Goal: Task Accomplishment & Management: Manage account settings

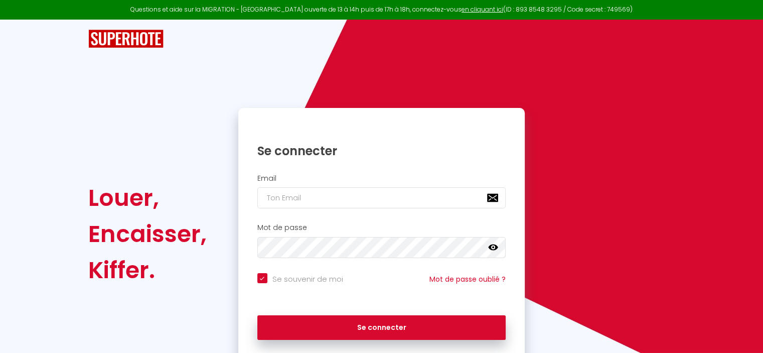
click at [302, 210] on div "Email" at bounding box center [381, 194] width 287 height 50
click at [305, 202] on input "email" at bounding box center [381, 197] width 249 height 21
type input "g"
checkbox input "true"
type input "gi"
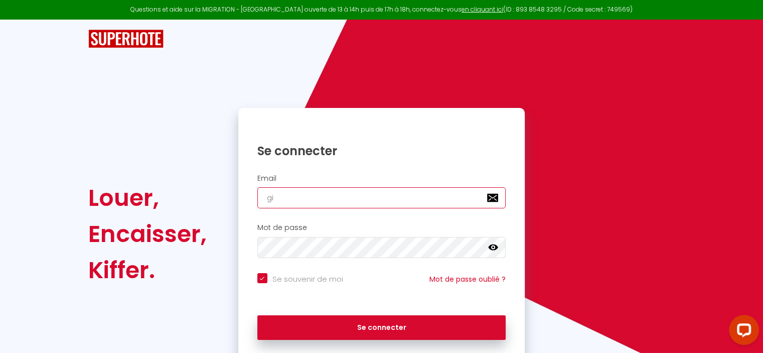
checkbox input "true"
type input "git"
checkbox input "true"
type input "gite"
checkbox input "true"
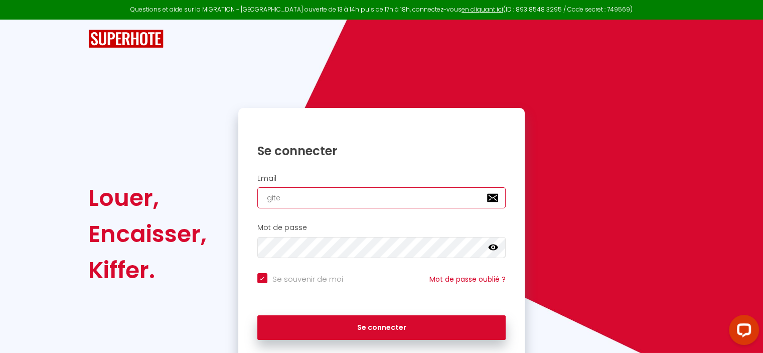
type input "gites"
checkbox input "true"
type input "gitesd"
checkbox input "true"
type input "gitesdu"
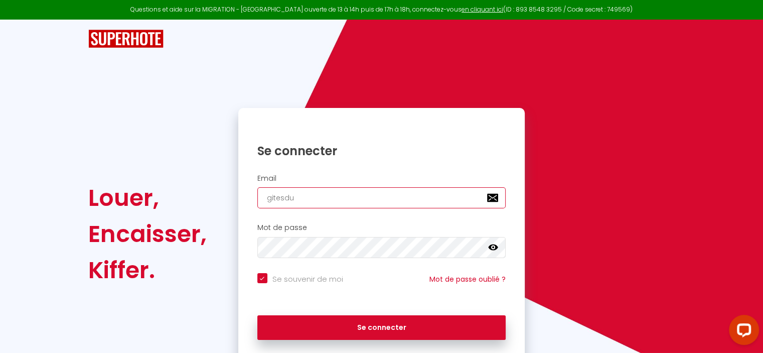
checkbox input "true"
type input "gitesdut"
checkbox input "true"
type input "gitesduti"
checkbox input "true"
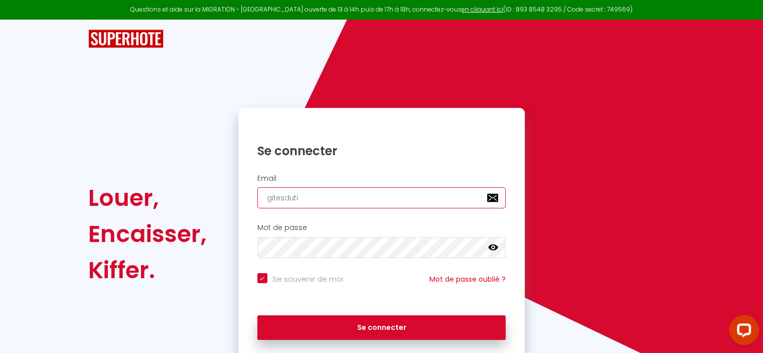
type input "gitesdutil"
checkbox input "true"
type input "gitesdutill"
checkbox input "true"
type input "gitesdutille"
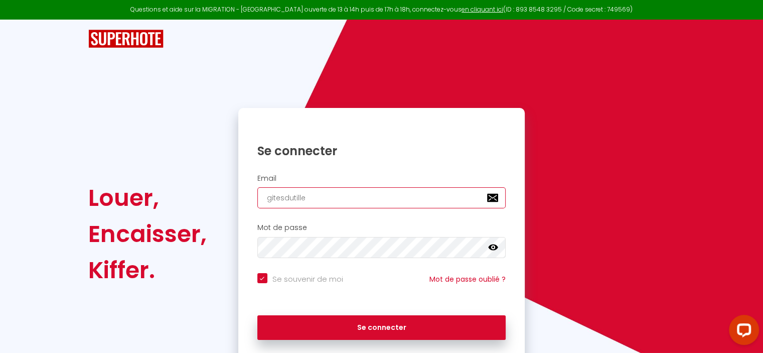
checkbox input "true"
type input "gitesdutilleu"
checkbox input "true"
type input "gitesdutilleul"
checkbox input "true"
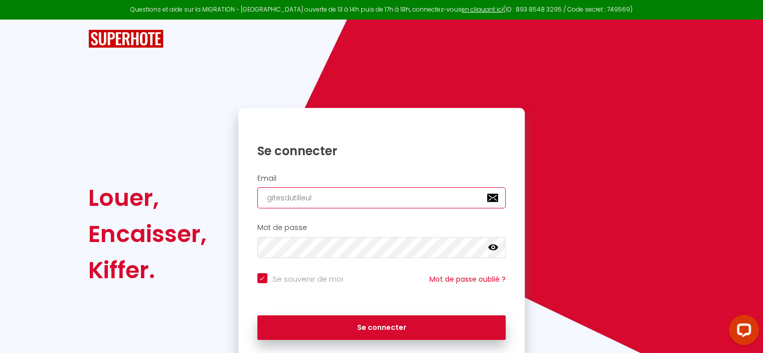
type input "gitesdutilleul@"
checkbox input "true"
type input "gitesdutilleul@g"
checkbox input "true"
type input "gitesdutilleul@gm"
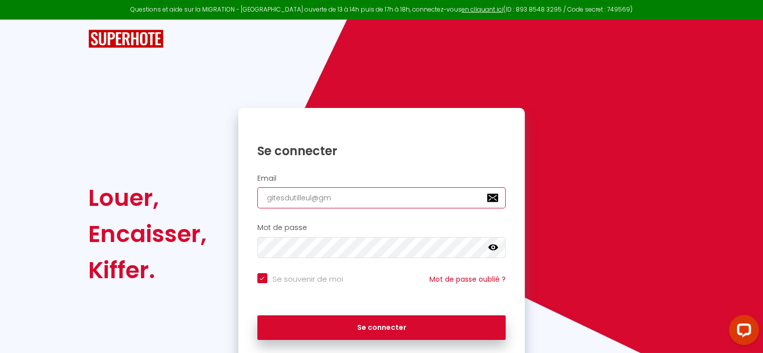
checkbox input "true"
type input "gitesdutilleul@gma"
checkbox input "true"
type input "gitesdutilleul@gmai"
checkbox input "true"
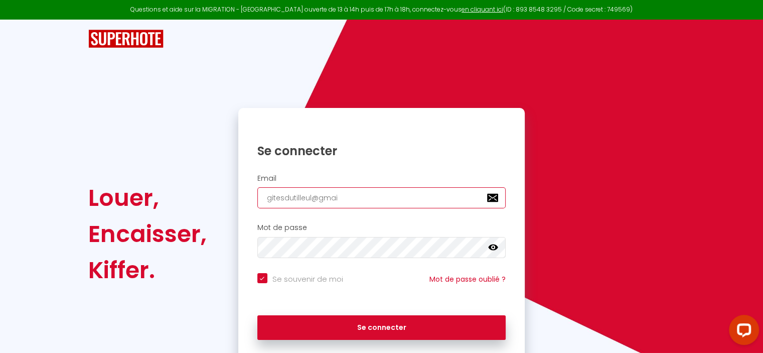
type input "[EMAIL_ADDRESS]"
checkbox input "true"
type input "[EMAIL_ADDRESS]."
checkbox input "true"
type input "gitesdutilleul@gmail.c"
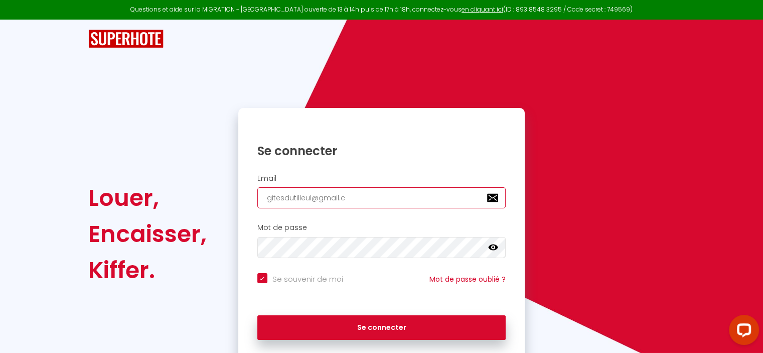
checkbox input "true"
type input "[EMAIL_ADDRESS][DOMAIN_NAME]"
checkbox input "true"
type input "[EMAIL_ADDRESS][DOMAIN_NAME]"
checkbox input "true"
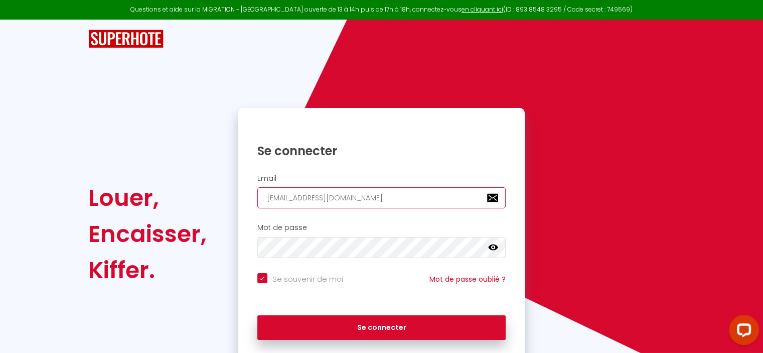
type input "[EMAIL_ADDRESS][DOMAIN_NAME]"
click at [491, 246] on icon at bounding box center [493, 247] width 10 height 6
click at [345, 311] on div "Se connecter" at bounding box center [381, 325] width 287 height 30
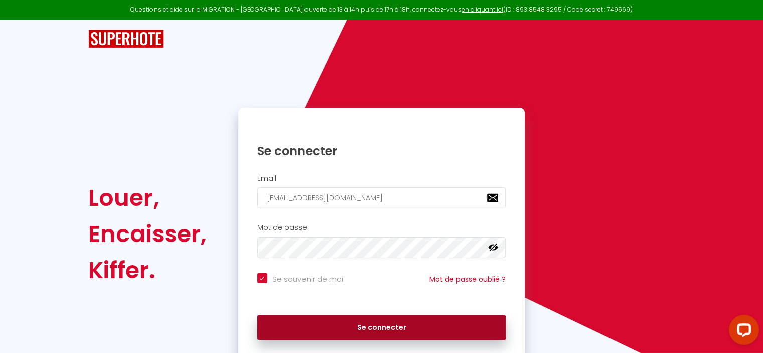
click at [385, 329] on button "Se connecter" at bounding box center [381, 327] width 249 height 25
checkbox input "true"
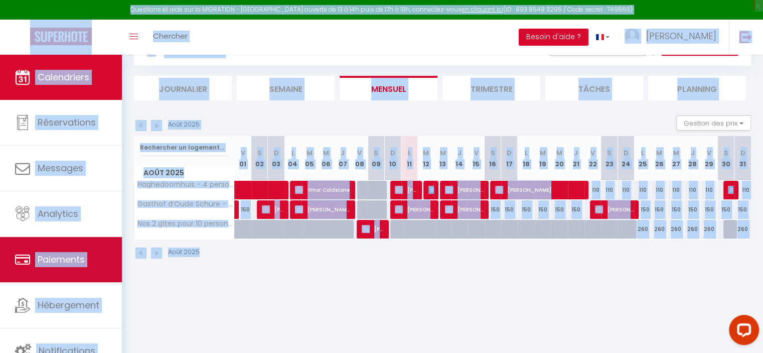
scroll to position [54, 0]
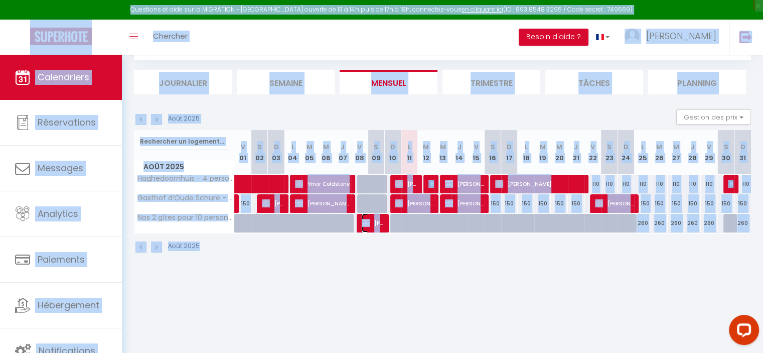
click at [378, 220] on span "[PERSON_NAME]" at bounding box center [373, 222] width 22 height 19
select select "OK"
select select "KO"
select select "0"
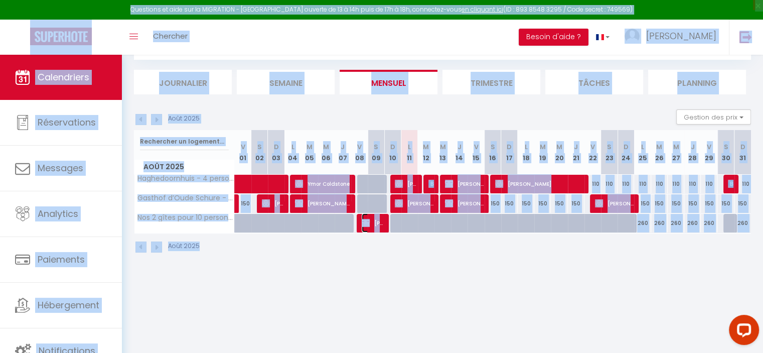
select select "1"
select select
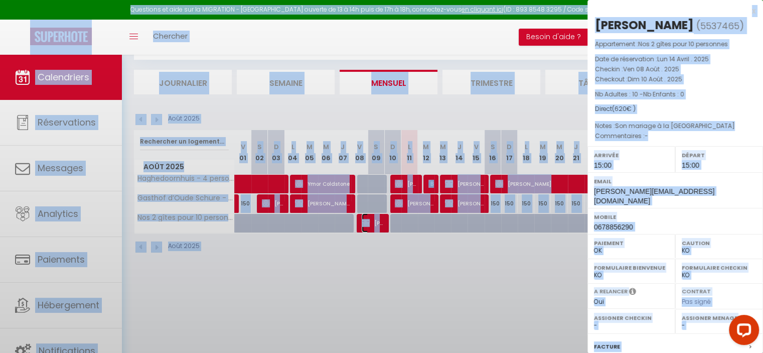
select select "10070"
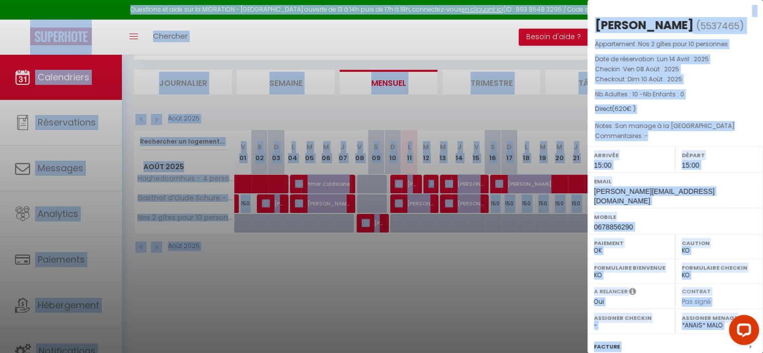
click at [415, 203] on div at bounding box center [381, 176] width 763 height 353
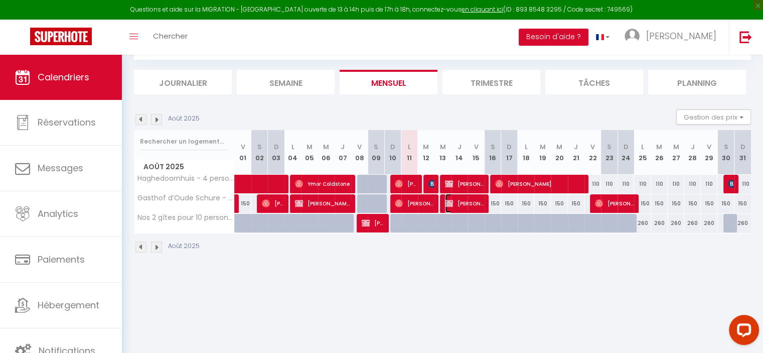
click at [464, 199] on span "[PERSON_NAME]" at bounding box center [464, 203] width 39 height 19
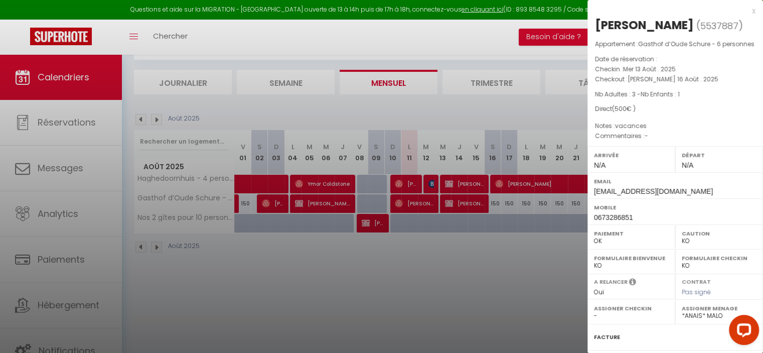
click at [544, 184] on div at bounding box center [381, 176] width 763 height 353
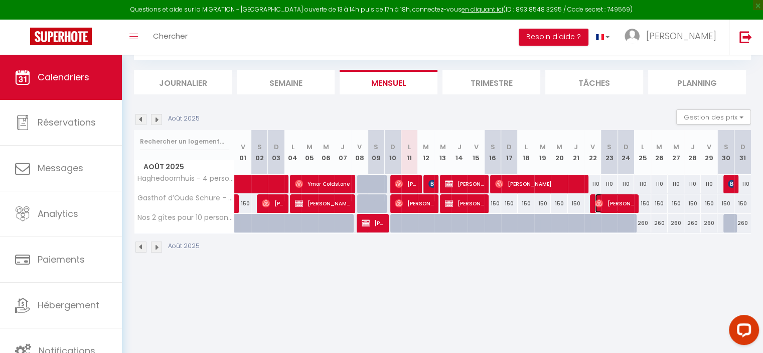
click at [622, 201] on span "[PERSON_NAME]" at bounding box center [614, 203] width 39 height 19
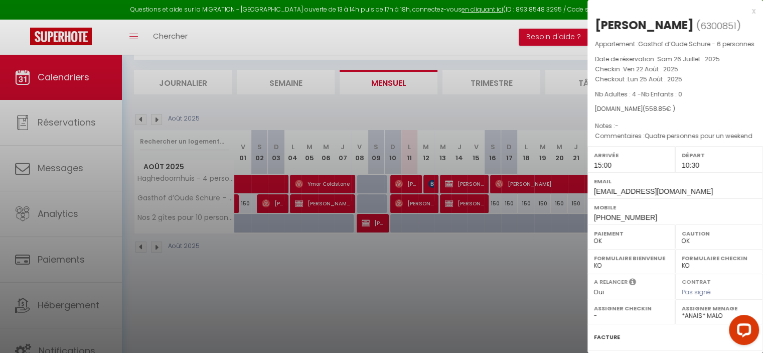
click at [474, 182] on div at bounding box center [381, 176] width 763 height 353
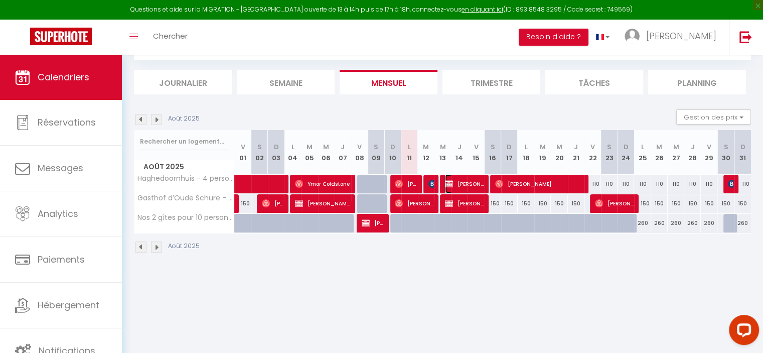
click at [472, 182] on span "[PERSON_NAME]" at bounding box center [464, 183] width 39 height 19
select select "KO"
select select "0"
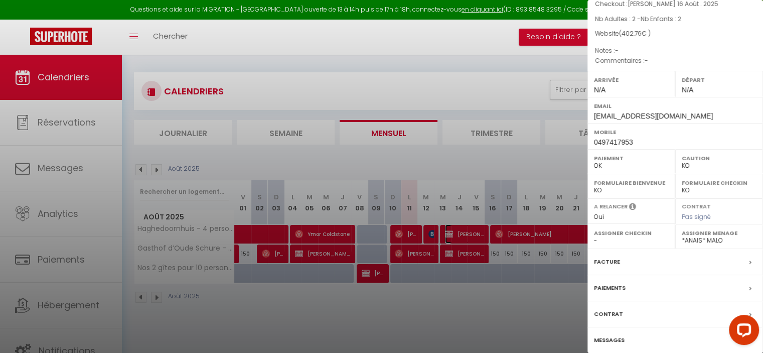
scroll to position [0, 0]
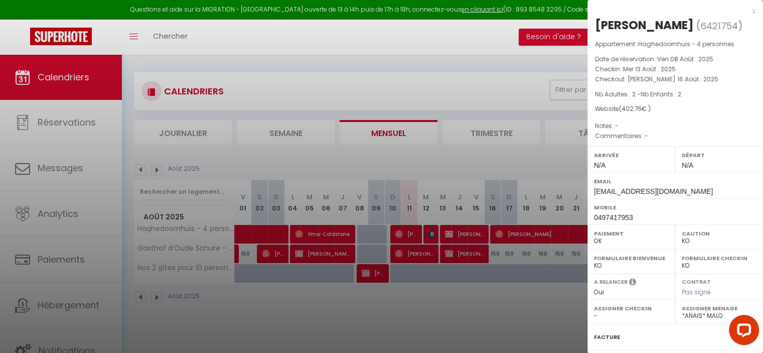
click at [747, 10] on div "x" at bounding box center [672, 11] width 168 height 12
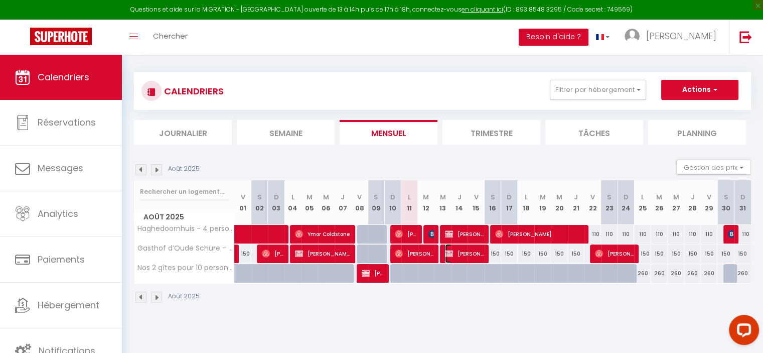
click at [455, 249] on span "[PERSON_NAME]" at bounding box center [464, 253] width 39 height 19
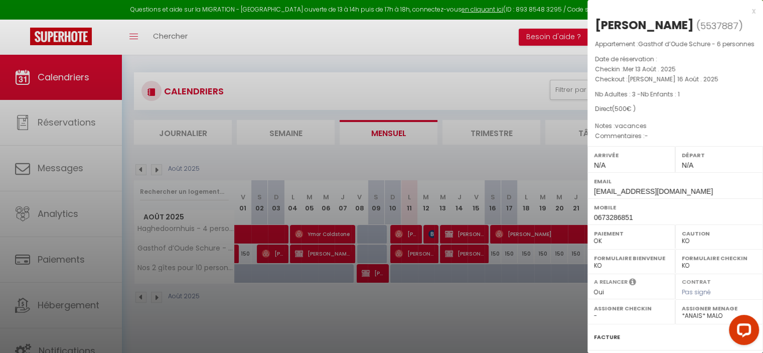
click at [745, 11] on div "x" at bounding box center [672, 11] width 168 height 12
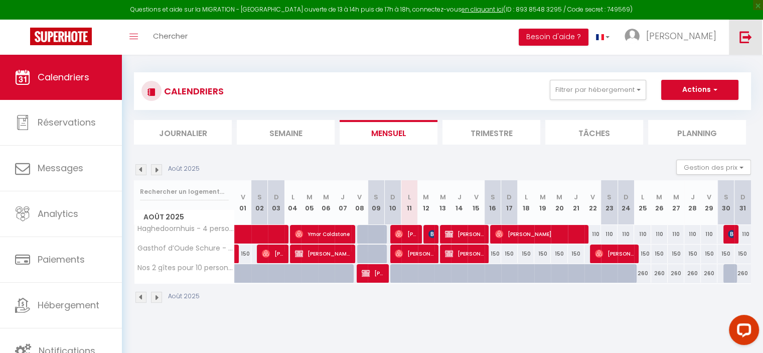
click at [745, 40] on img at bounding box center [746, 37] width 13 height 13
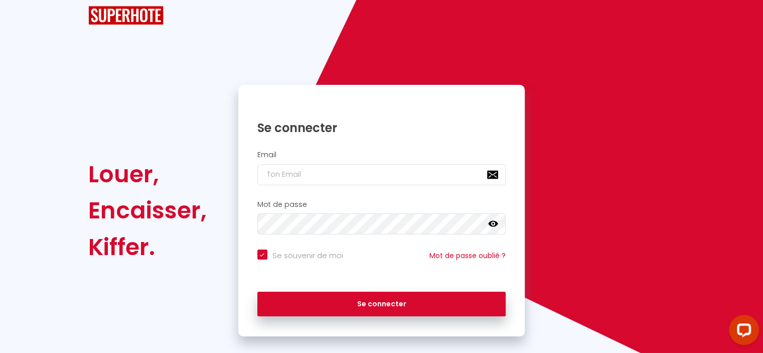
scroll to position [36, 0]
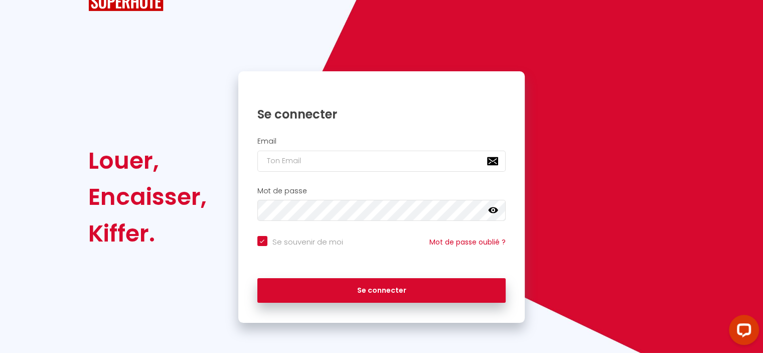
checkbox input "true"
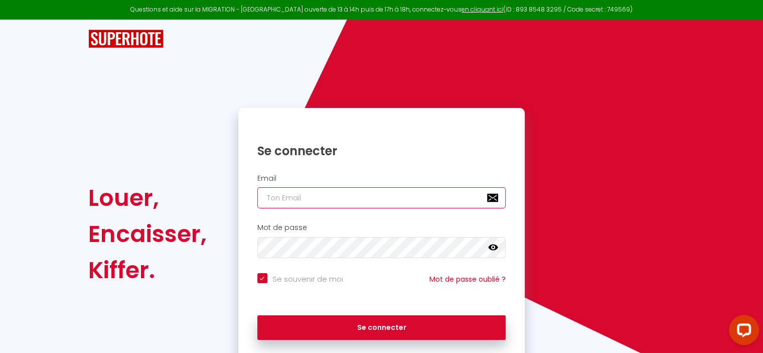
click at [427, 201] on input "email" at bounding box center [381, 197] width 249 height 21
type input "g"
checkbox input "true"
type input "go"
checkbox input "true"
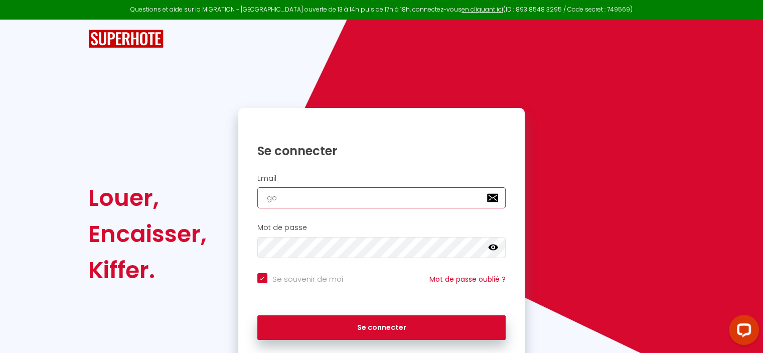
type input "got"
checkbox input "true"
type input "gote"
checkbox input "true"
type input "gotes"
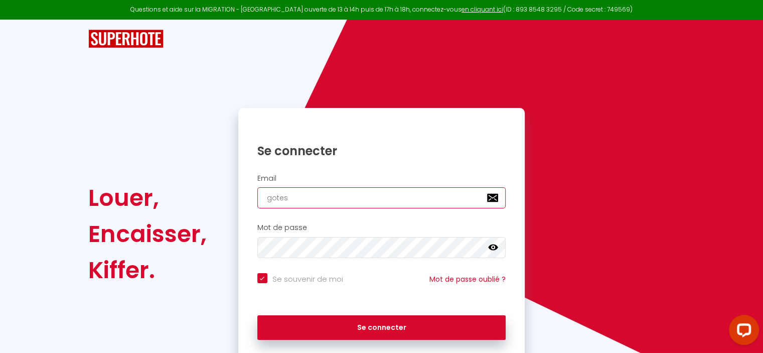
checkbox input "true"
type input "gote"
checkbox input "true"
type input "got"
checkbox input "true"
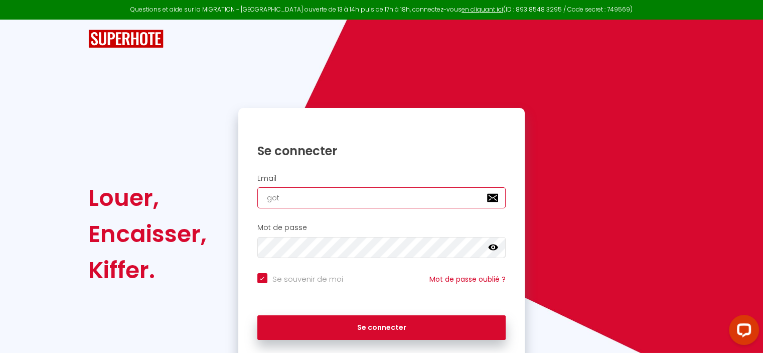
type input "go"
checkbox input "true"
type input "g"
checkbox input "true"
type input "gi"
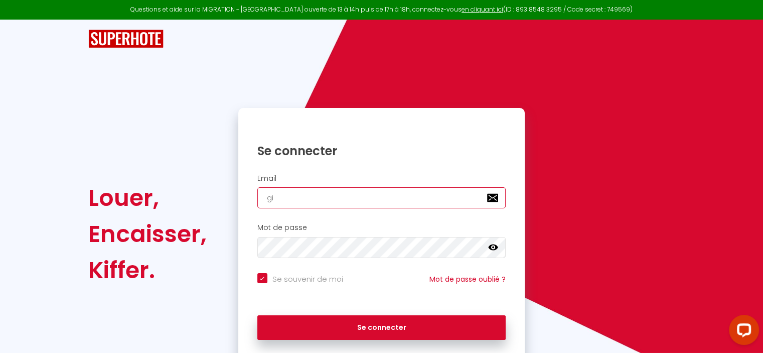
checkbox input "true"
type input "git"
checkbox input "true"
type input "gite"
checkbox input "true"
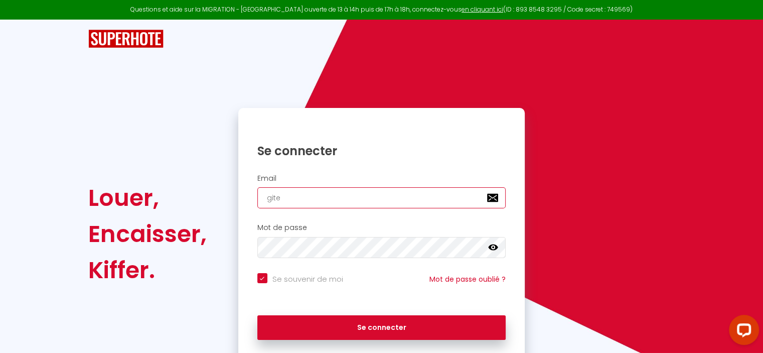
type input "gites"
checkbox input "true"
type input "gitesd"
checkbox input "true"
type input "gitesdu"
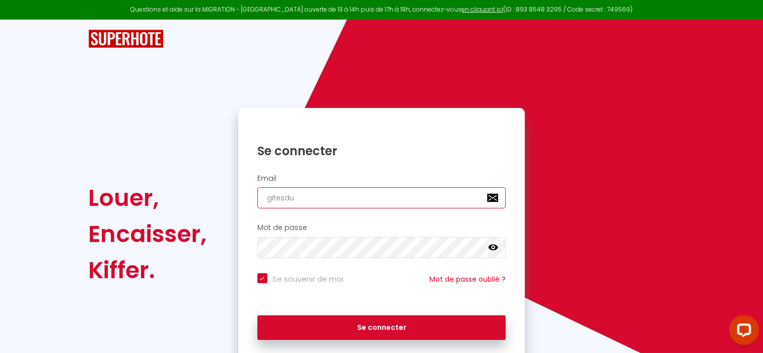
checkbox input "true"
type input "gitesdut"
checkbox input "true"
type input "gitesduti"
checkbox input "true"
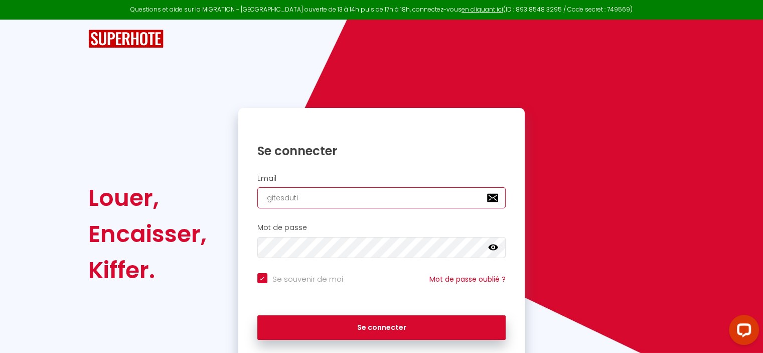
type input "gitesdutil"
checkbox input "true"
type input "gitesdutill"
checkbox input "true"
type input "gitesdutille"
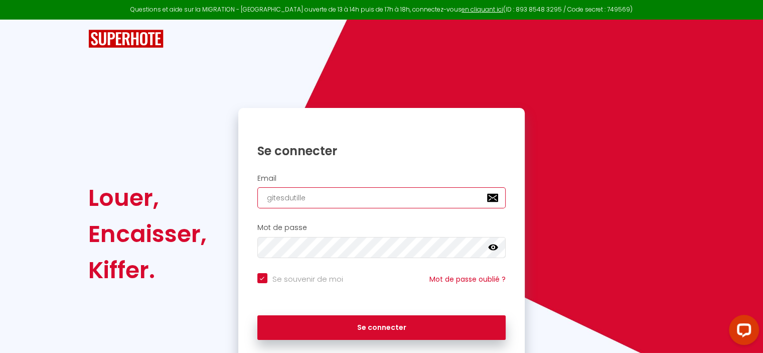
checkbox input "true"
type input "gitesdutilleu"
checkbox input "true"
type input "gitesdutilleul"
checkbox input "true"
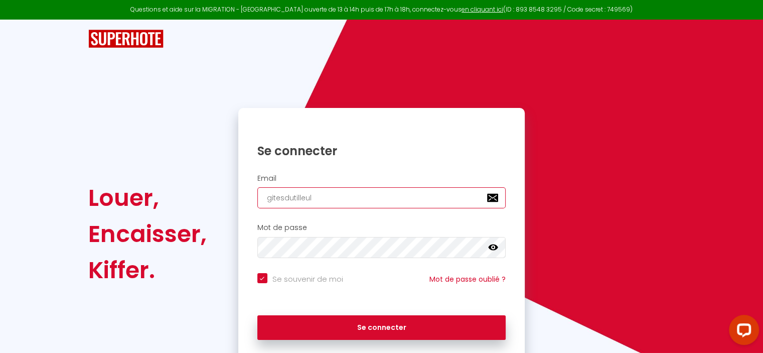
type input "gitesdutilleul@"
checkbox input "true"
type input "gitesdutilleul@g"
checkbox input "true"
type input "gitesdutilleul@gm"
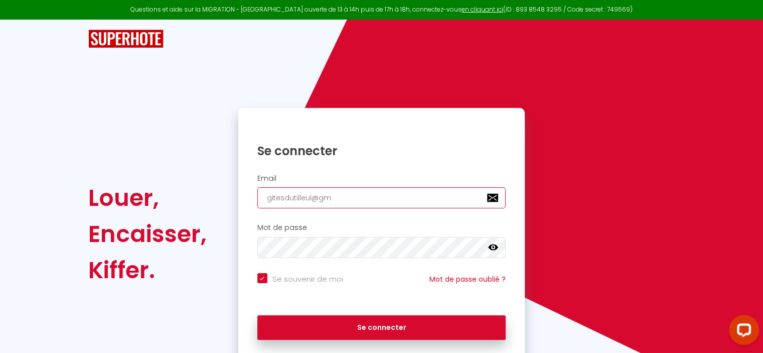
checkbox input "true"
type input "gitesdutilleul@gma"
checkbox input "true"
type input "gitesdutilleul@gmai"
checkbox input "true"
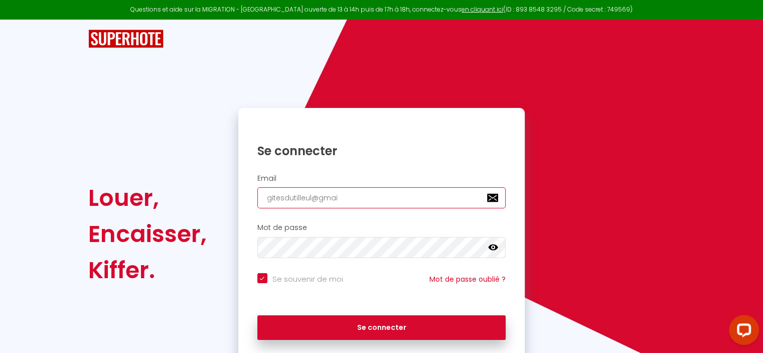
type input "[EMAIL_ADDRESS]"
checkbox input "true"
type input "[EMAIL_ADDRESS]."
checkbox input "true"
type input "gitesdutilleul@gmail.c"
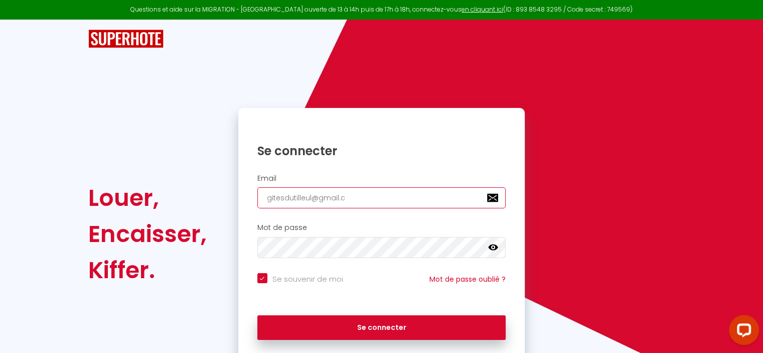
checkbox input "true"
type input "[EMAIL_ADDRESS][DOMAIN_NAME]"
checkbox input "true"
type input "[EMAIL_ADDRESS][DOMAIN_NAME]"
checkbox input "true"
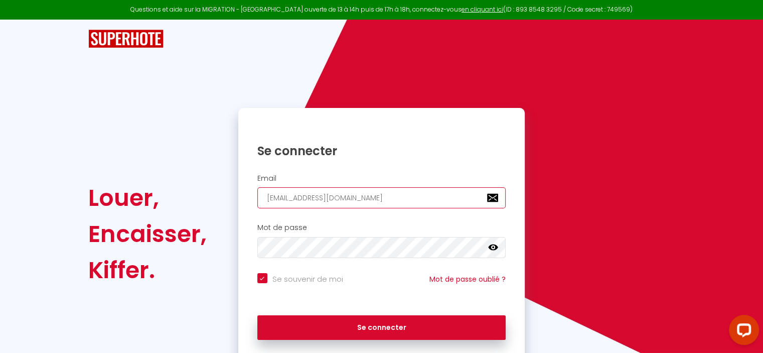
type input "[EMAIL_ADDRESS][DOMAIN_NAME]"
click at [496, 247] on icon at bounding box center [493, 247] width 10 height 6
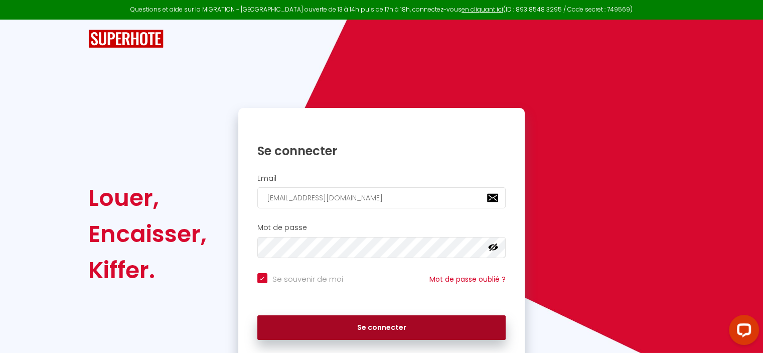
click at [445, 329] on button "Se connecter" at bounding box center [381, 327] width 249 height 25
checkbox input "true"
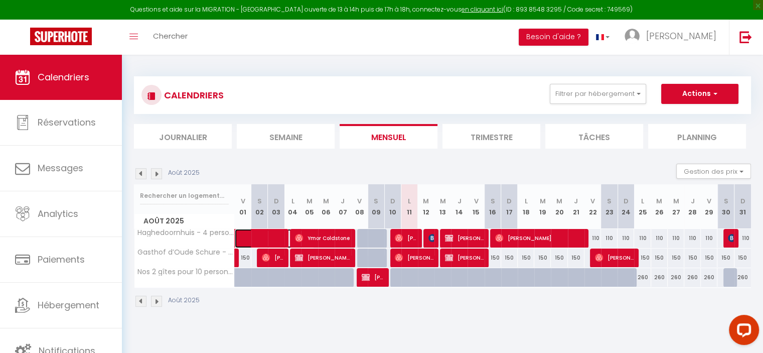
click at [278, 245] on span at bounding box center [279, 238] width 69 height 19
select select "OK"
select select "KO"
select select "0"
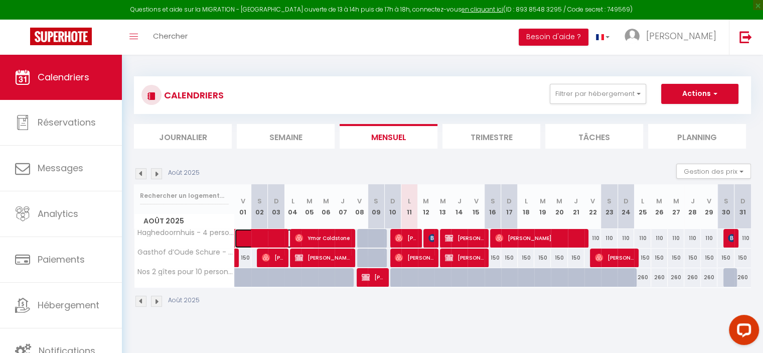
select select "1"
select select
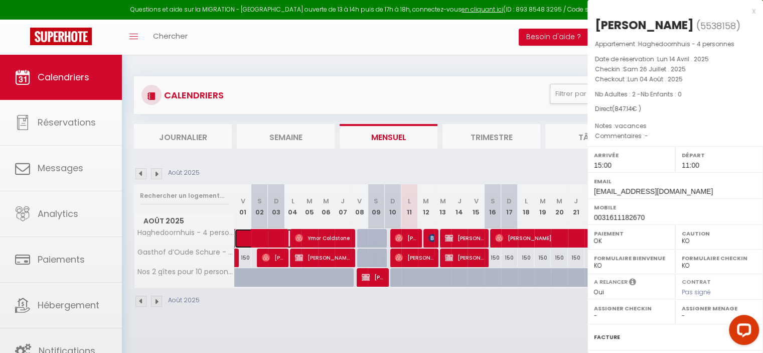
select select "10070"
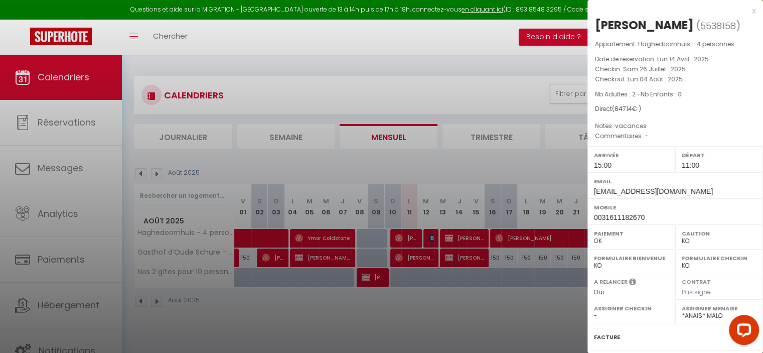
click at [743, 7] on div "x" at bounding box center [672, 11] width 168 height 12
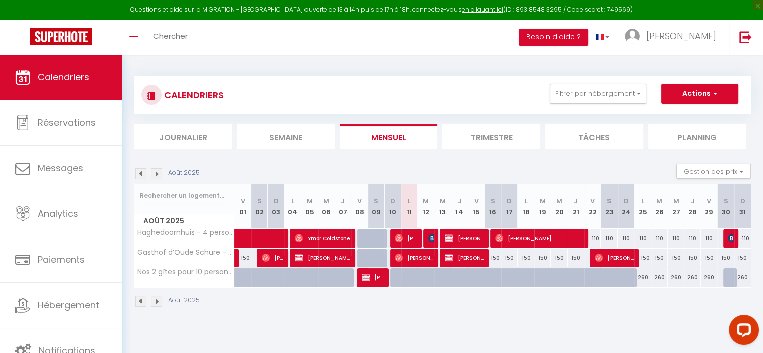
click at [251, 292] on div "Août 2025" at bounding box center [442, 303] width 617 height 30
click at [280, 280] on div at bounding box center [282, 283] width 17 height 19
type input "260"
type input "Dim 03 Août 2025"
type input "Lun 04 Août 2025"
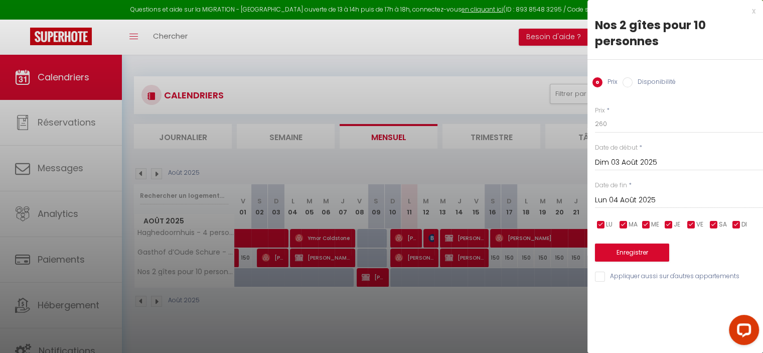
click at [752, 9] on div "x" at bounding box center [672, 11] width 168 height 12
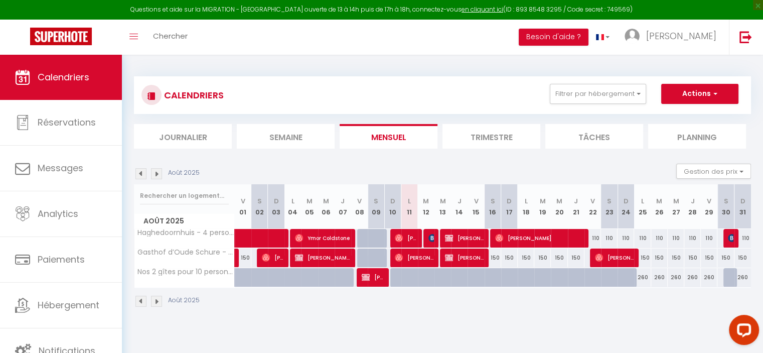
click at [315, 196] on th "M 05" at bounding box center [309, 206] width 17 height 45
click at [139, 300] on img at bounding box center [141, 301] width 11 height 11
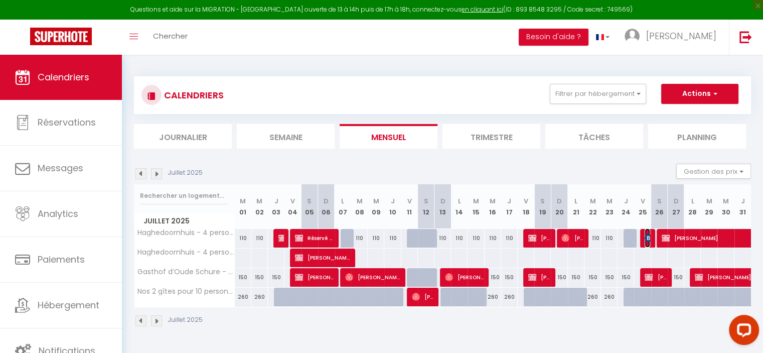
click at [647, 239] on img at bounding box center [649, 238] width 8 height 8
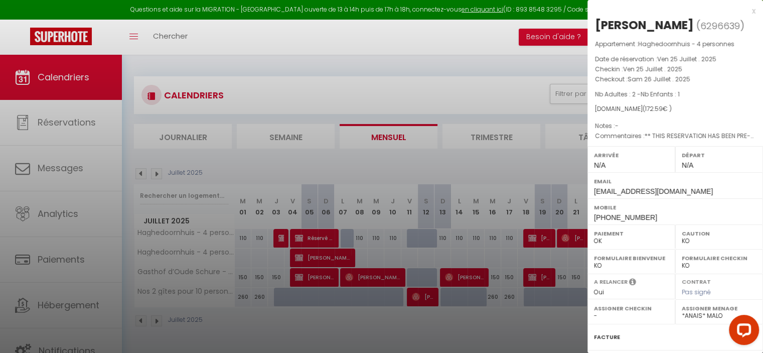
click at [746, 14] on div "x" at bounding box center [672, 11] width 168 height 12
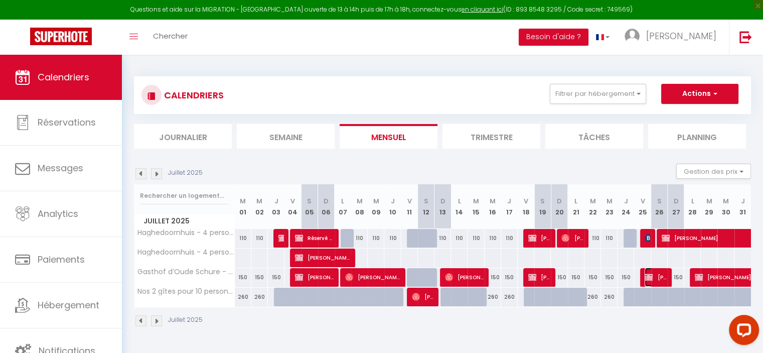
click at [660, 276] on span "Coralie Suing" at bounding box center [656, 277] width 22 height 19
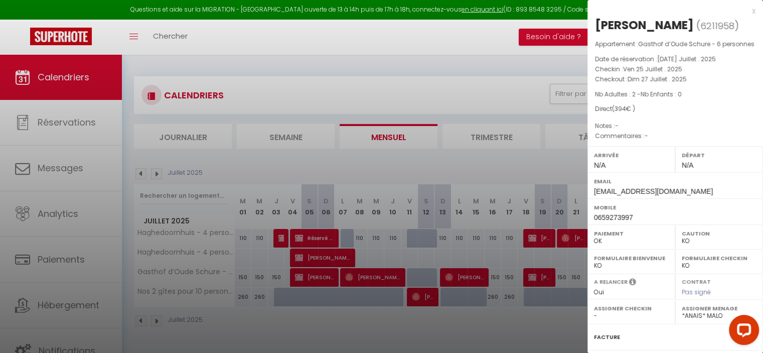
click at [746, 11] on div "x" at bounding box center [672, 11] width 168 height 12
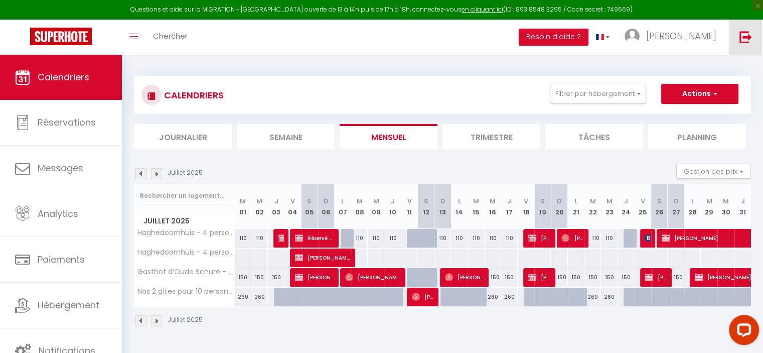
click at [735, 32] on link at bounding box center [745, 37] width 33 height 35
